Goal: Find specific page/section: Find specific page/section

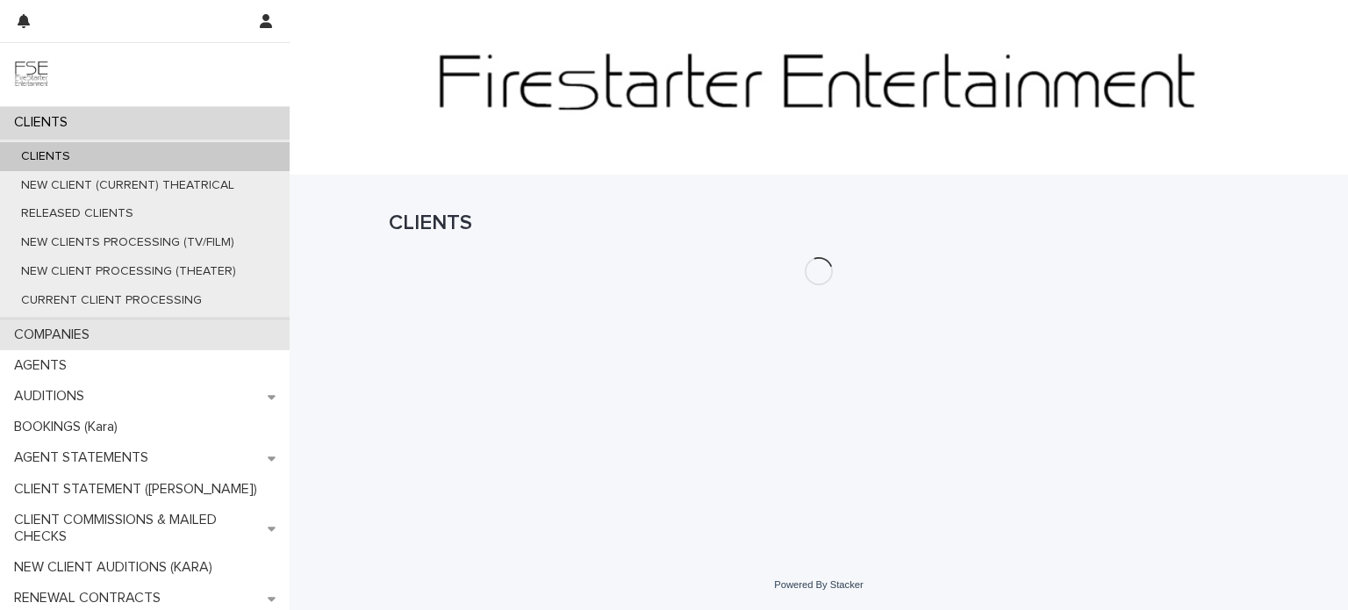
click at [105, 337] on div "COMPANIES" at bounding box center [145, 335] width 290 height 31
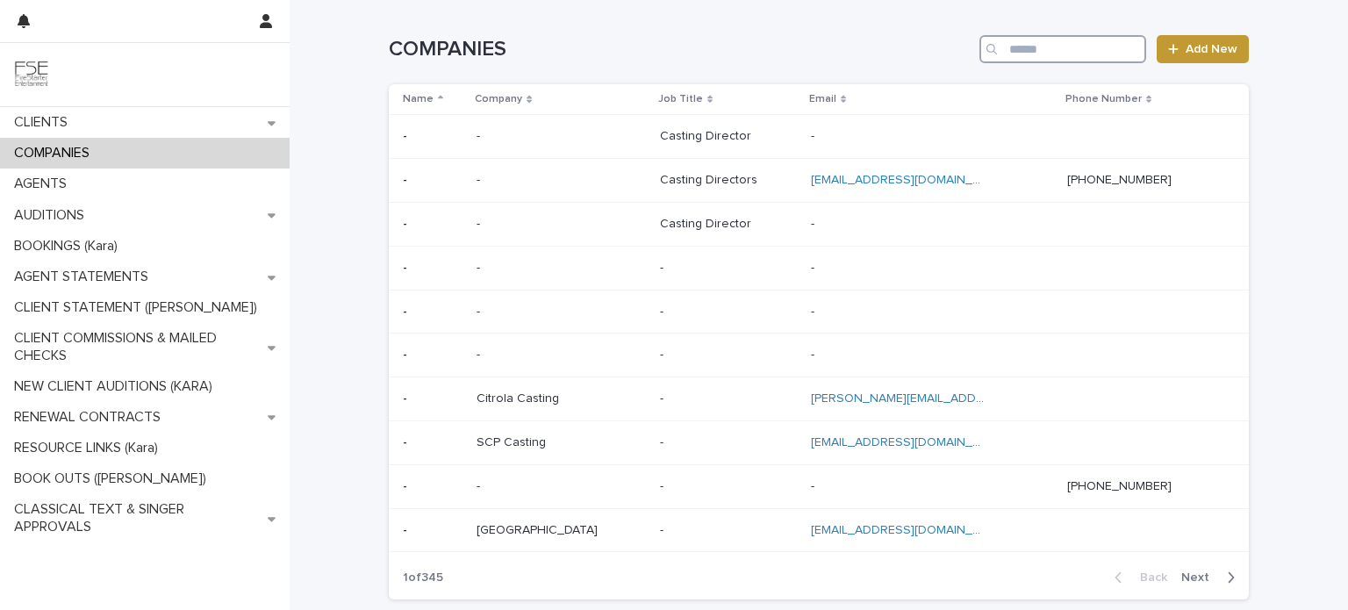
click at [1064, 52] on input "Search" at bounding box center [1063, 49] width 167 height 28
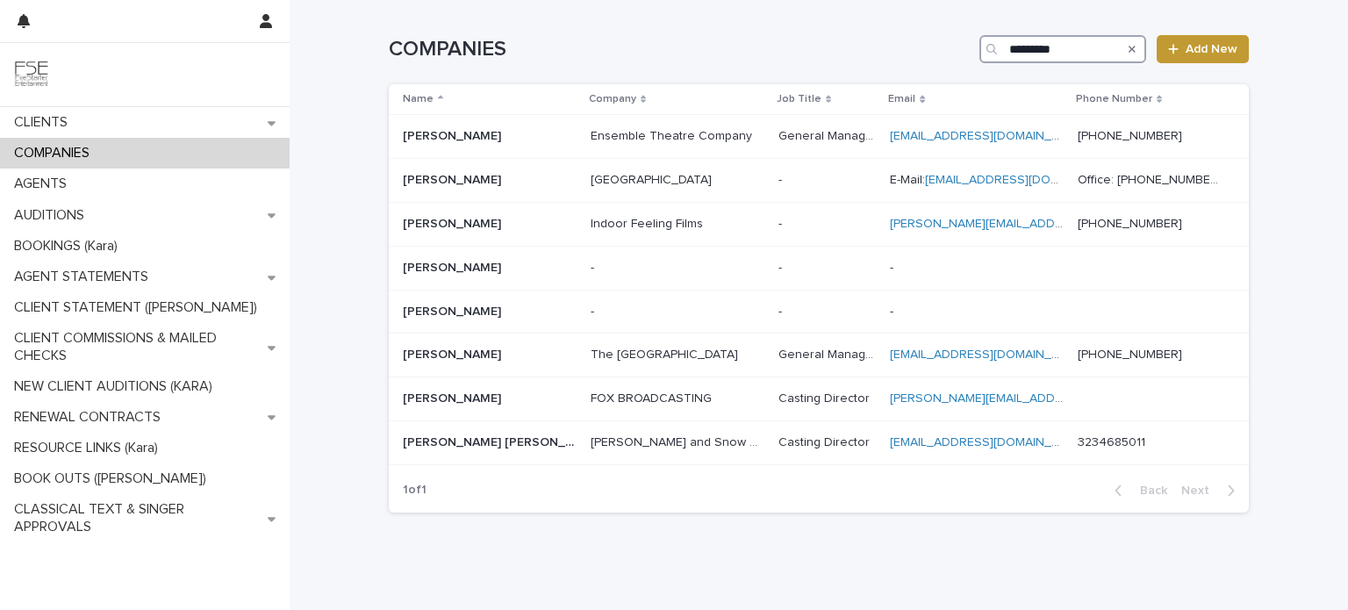
type input "*********"
